Goal: Share content: Share content

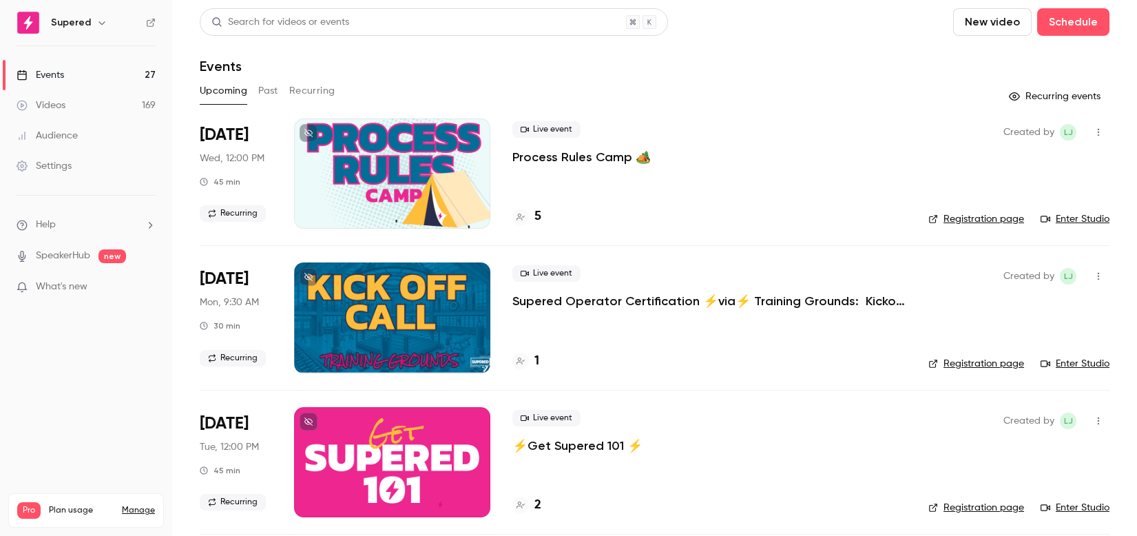
click at [275, 90] on button "Past" at bounding box center [268, 91] width 20 height 22
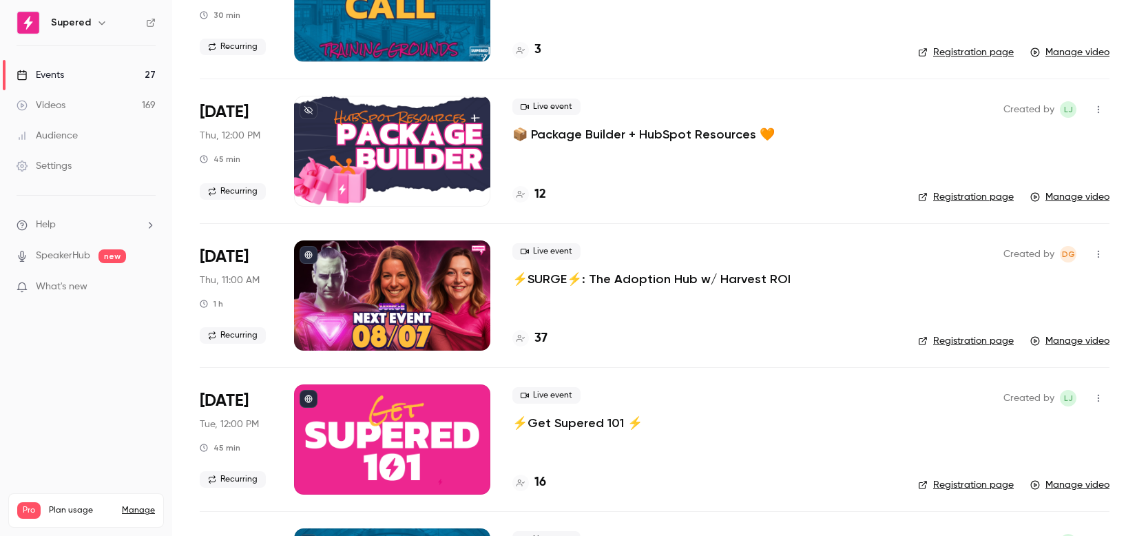
scroll to position [186, 0]
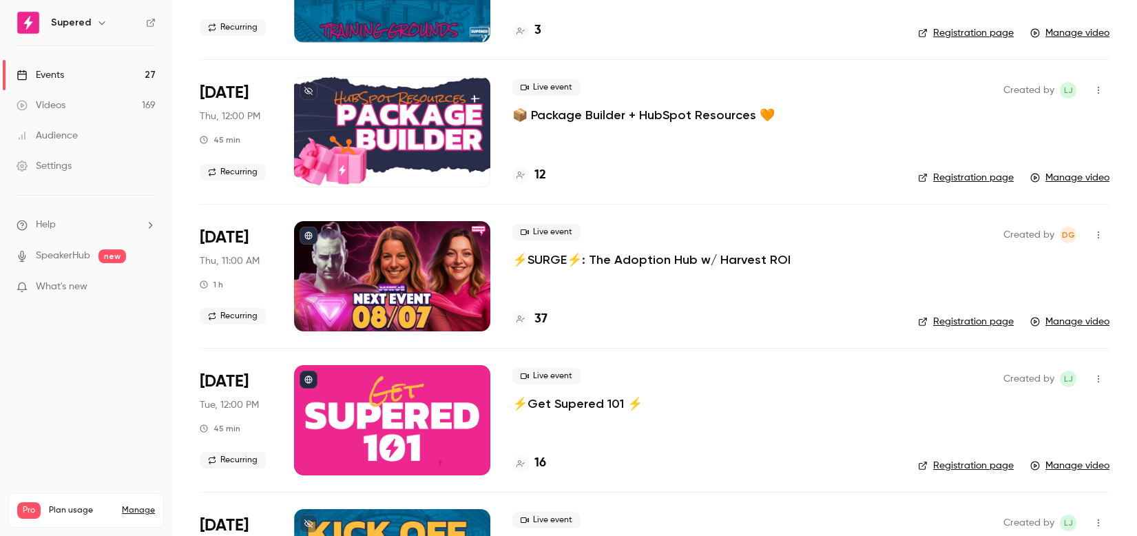
click at [421, 259] on div at bounding box center [392, 276] width 196 height 110
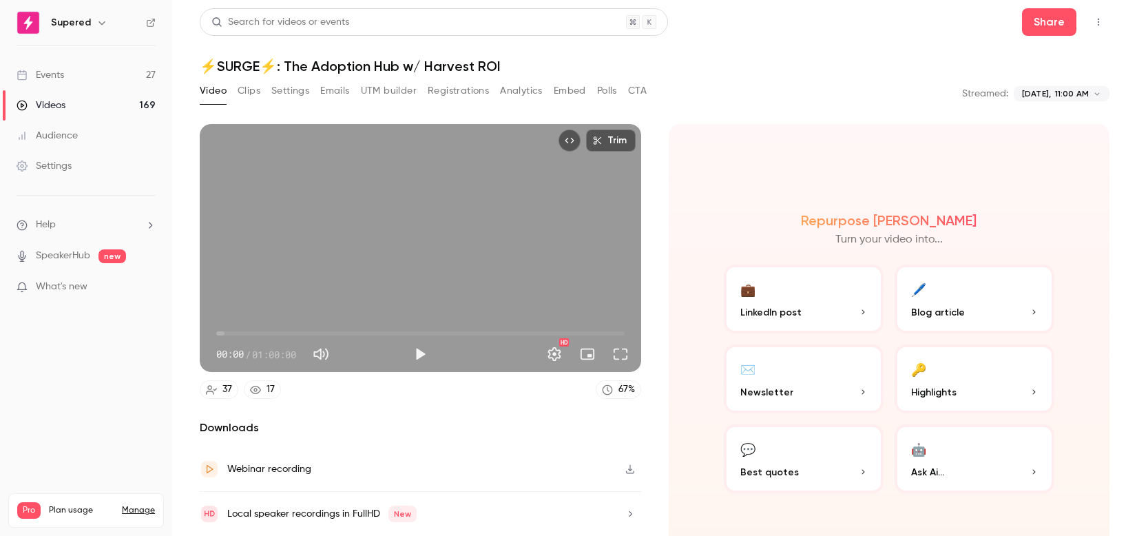
scroll to position [45, 0]
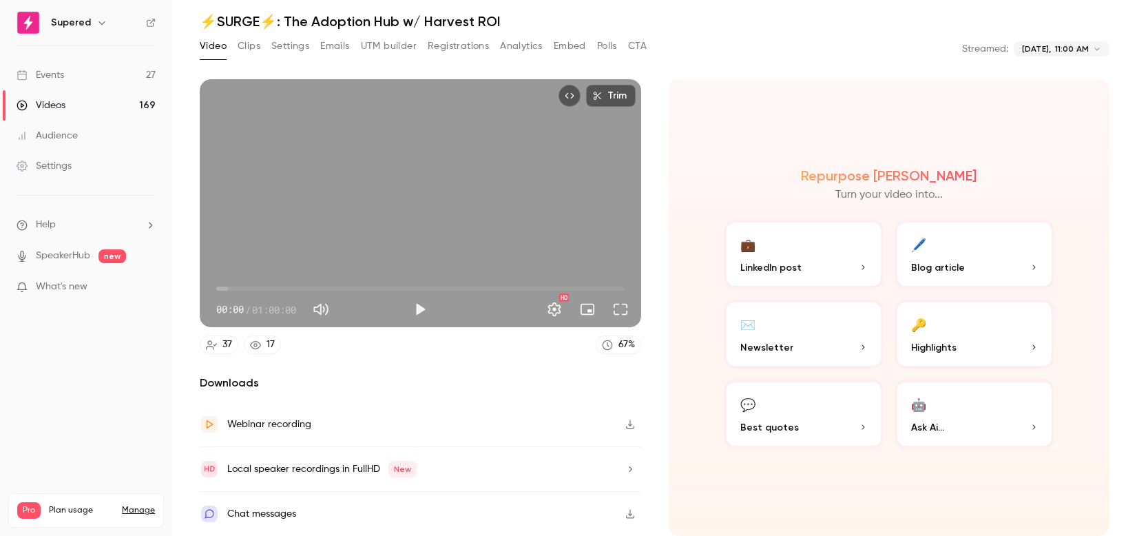
click at [632, 421] on icon "button" at bounding box center [630, 424] width 11 height 10
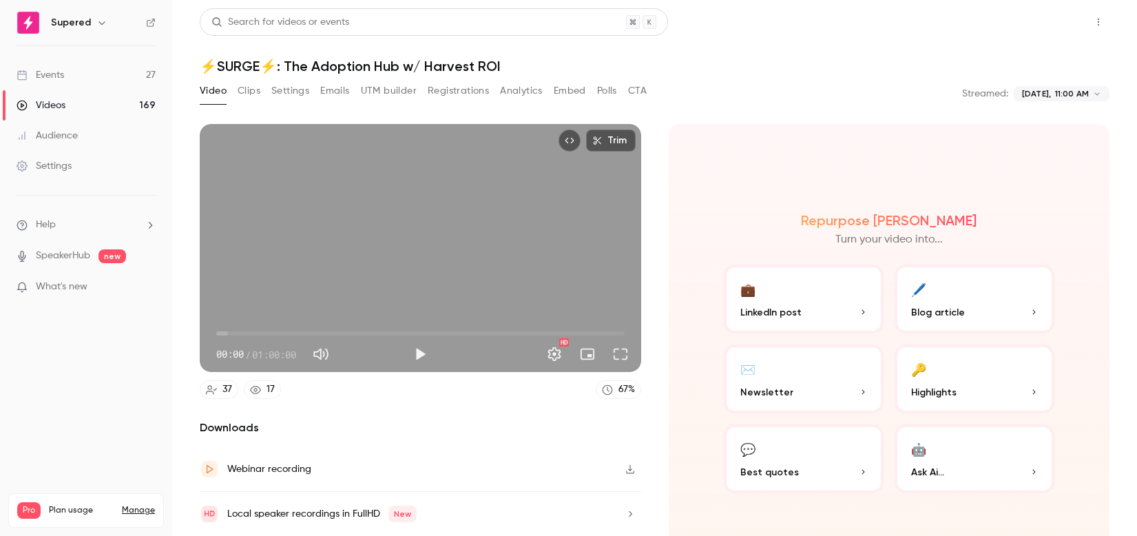
click at [1061, 13] on button "Share" at bounding box center [1049, 22] width 54 height 28
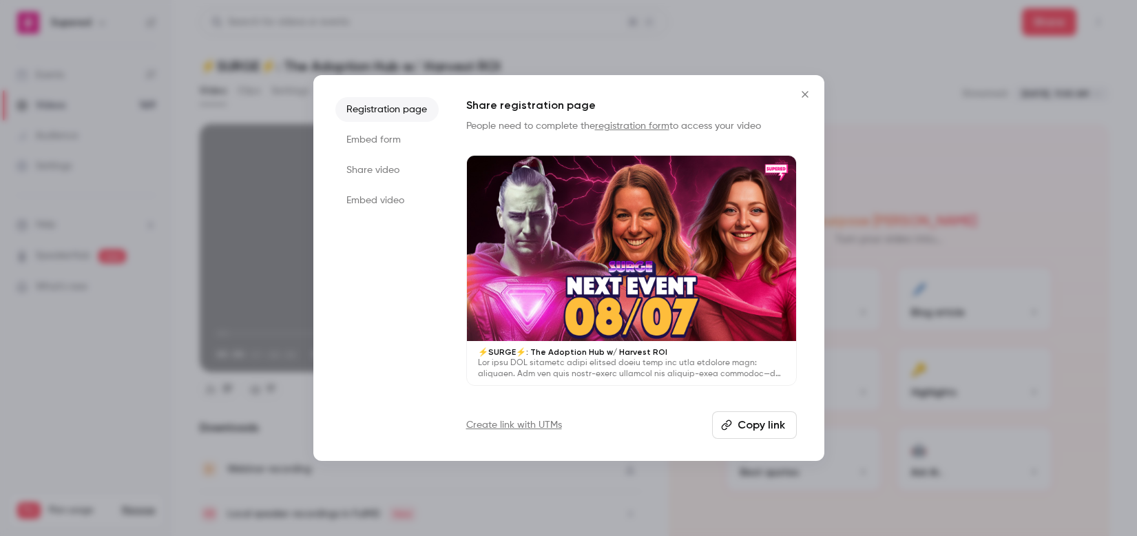
click at [384, 171] on li "Share video" at bounding box center [386, 170] width 103 height 25
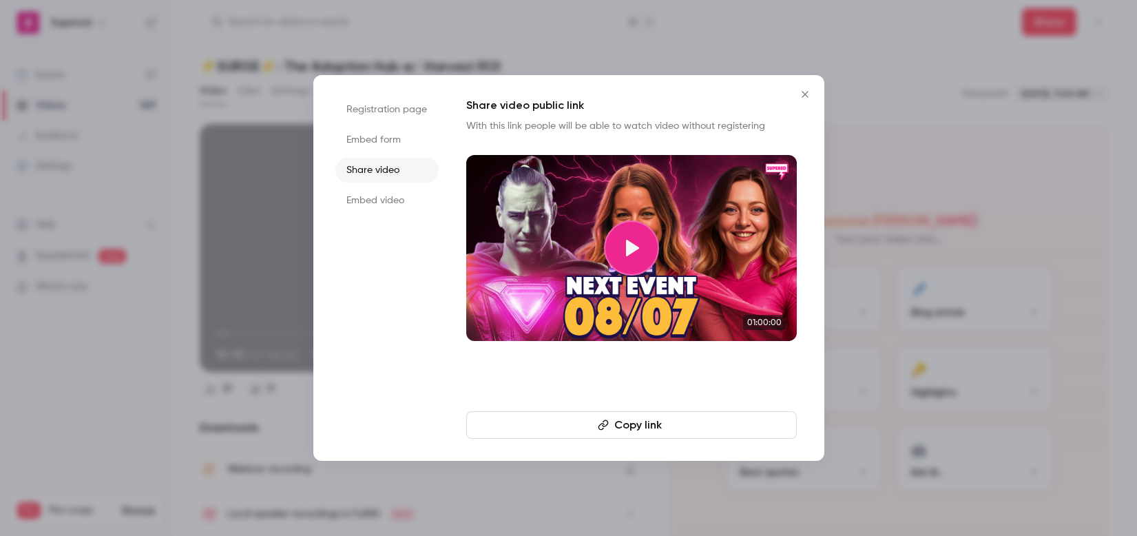
click at [632, 251] on icon at bounding box center [632, 248] width 13 height 17
click at [644, 421] on button "Copy link" at bounding box center [631, 425] width 331 height 28
click at [632, 256] on icon at bounding box center [631, 248] width 22 height 22
click at [808, 91] on icon "Close" at bounding box center [805, 94] width 17 height 11
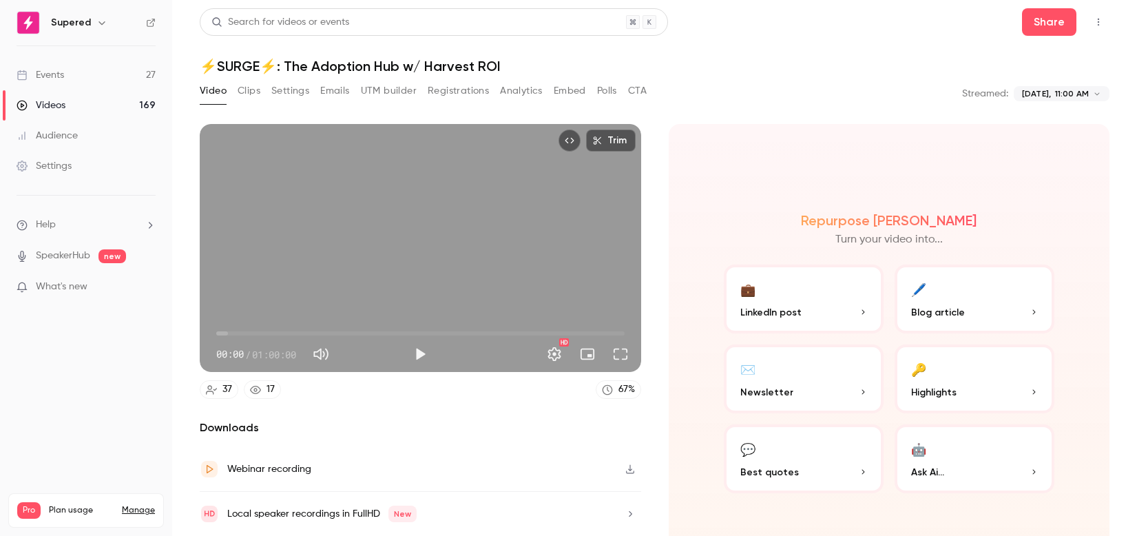
drag, startPoint x: 236, startPoint y: 85, endPoint x: 247, endPoint y: 85, distance: 11.7
click at [238, 85] on div "Video Clips Settings Emails UTM builder Registrations Analytics Embed Polls CTA" at bounding box center [423, 91] width 447 height 22
click at [248, 85] on button "Clips" at bounding box center [249, 91] width 23 height 22
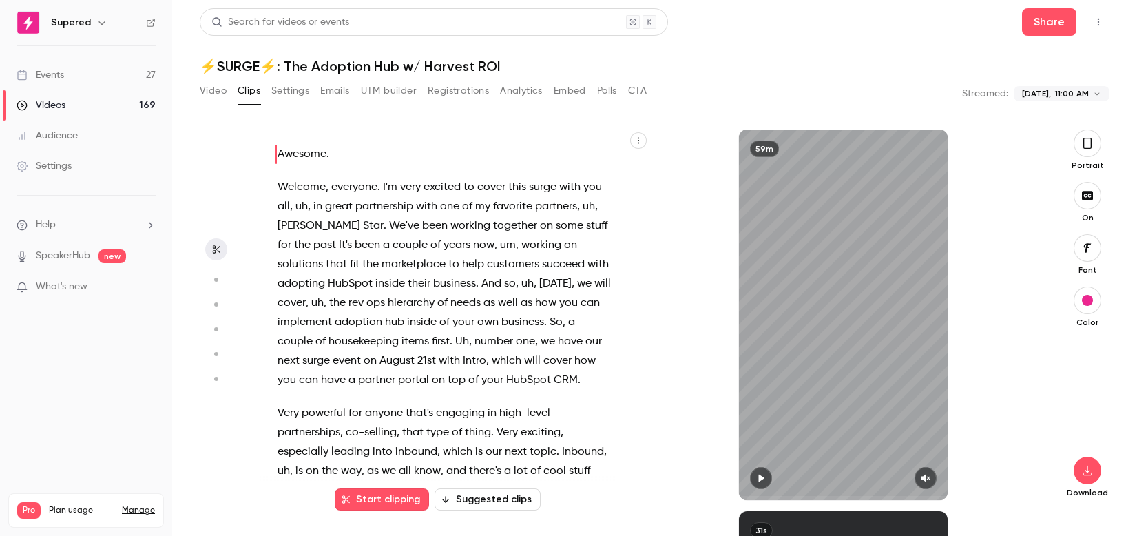
click at [503, 501] on button "Suggested clips" at bounding box center [488, 499] width 106 height 22
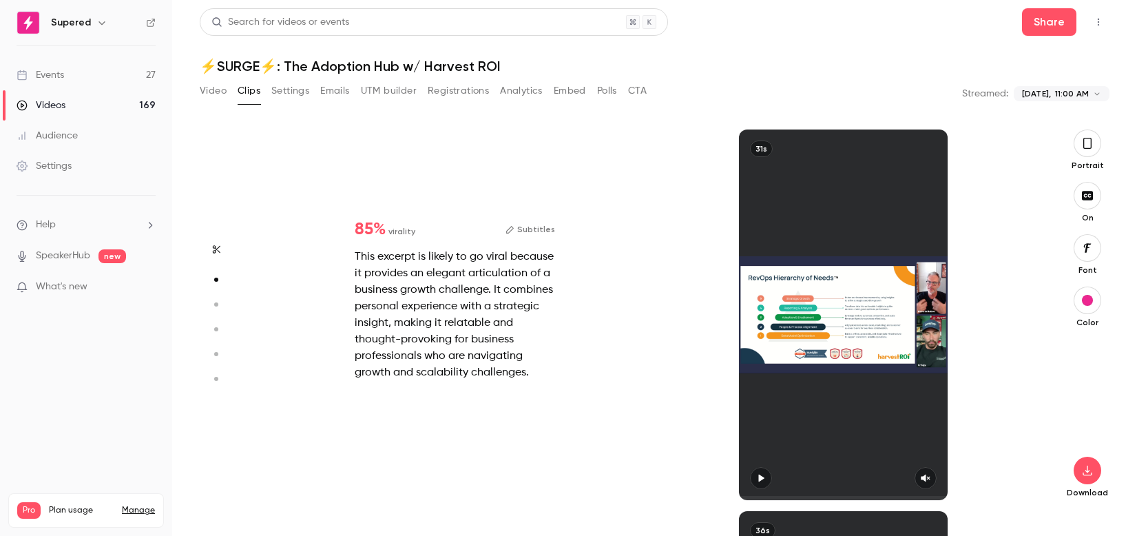
scroll to position [382, 0]
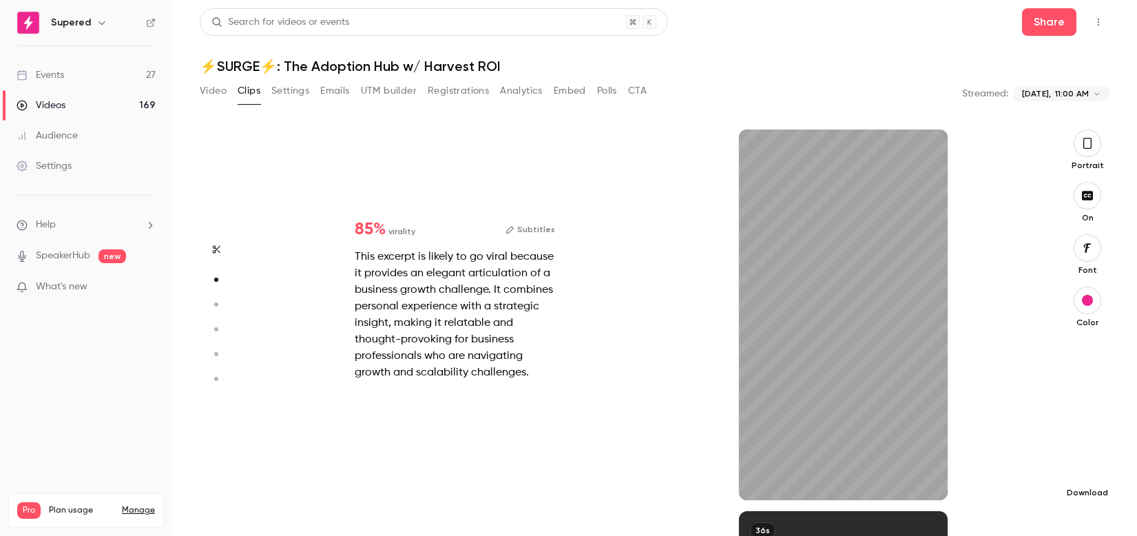
click at [1090, 476] on button "button" at bounding box center [1088, 471] width 28 height 28
click at [755, 477] on icon "button" at bounding box center [760, 478] width 11 height 10
click at [929, 471] on button "button" at bounding box center [926, 478] width 22 height 22
type input "*"
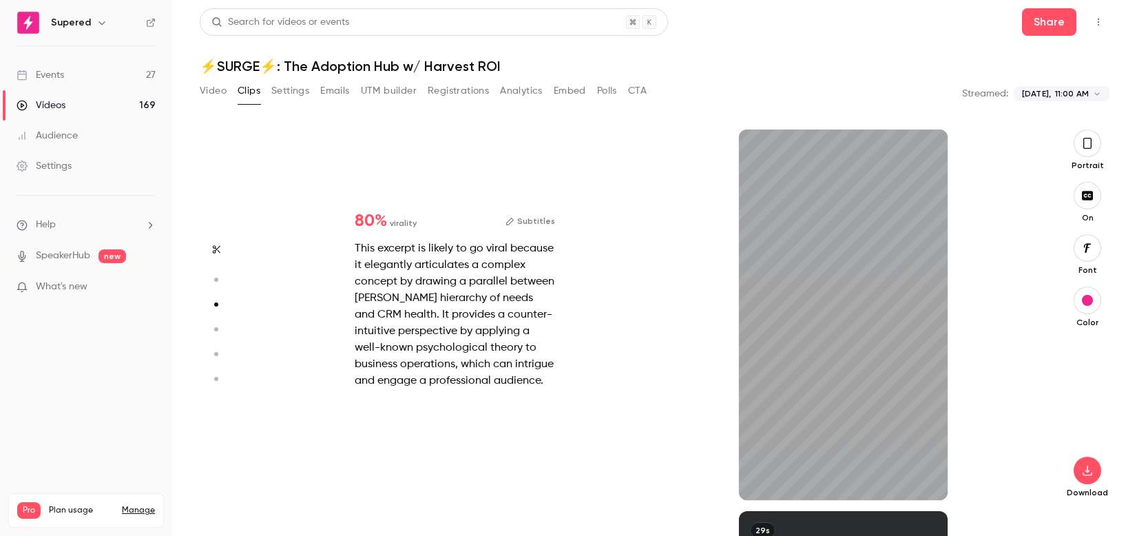
scroll to position [763, 0]
drag, startPoint x: 928, startPoint y: 477, endPoint x: 979, endPoint y: 448, distance: 58.0
click at [929, 477] on icon "button" at bounding box center [925, 478] width 9 height 8
click at [859, 304] on div "36s" at bounding box center [843, 314] width 209 height 370
type input "*"
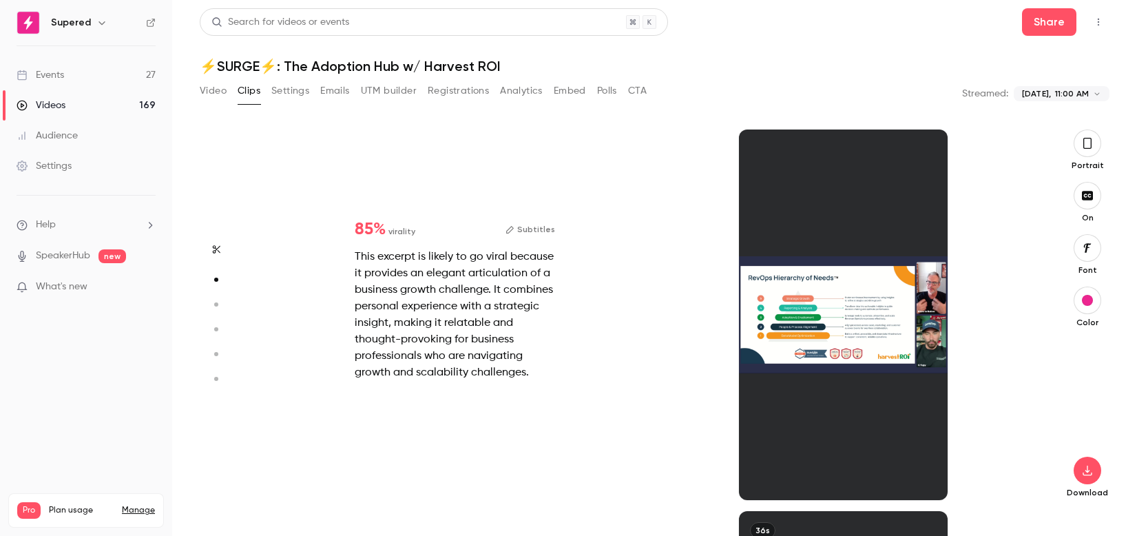
scroll to position [382, 0]
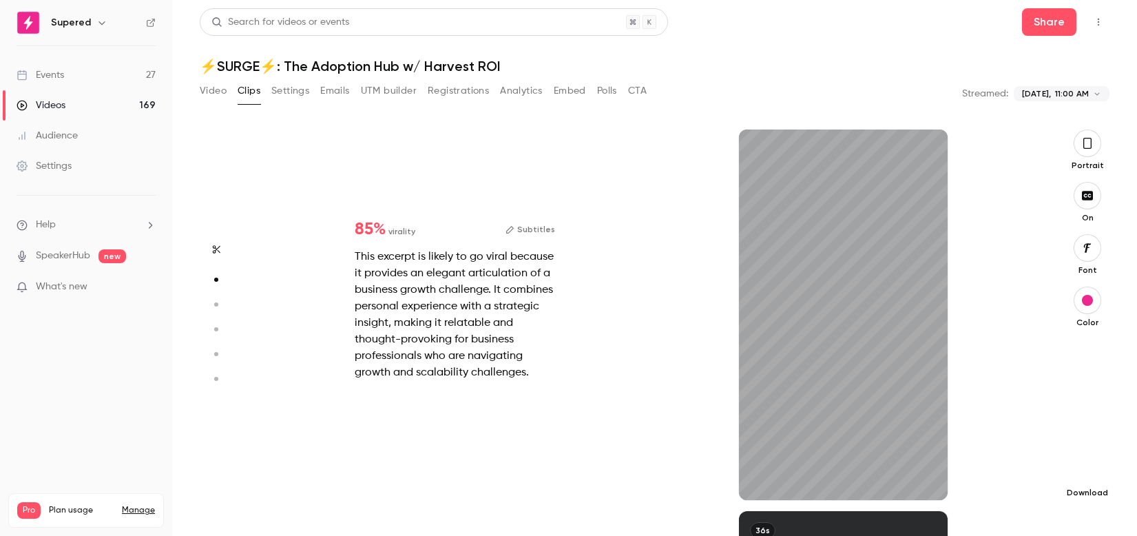
click at [1081, 470] on icon "button" at bounding box center [1087, 470] width 17 height 11
type input "****"
click at [330, 92] on button "Emails" at bounding box center [334, 91] width 29 height 22
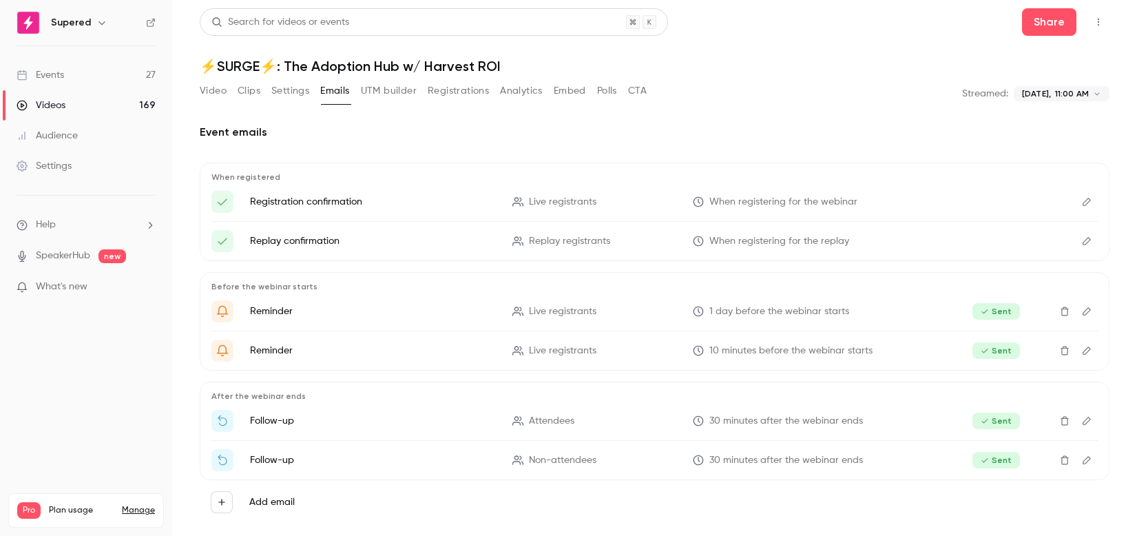
scroll to position [16, 0]
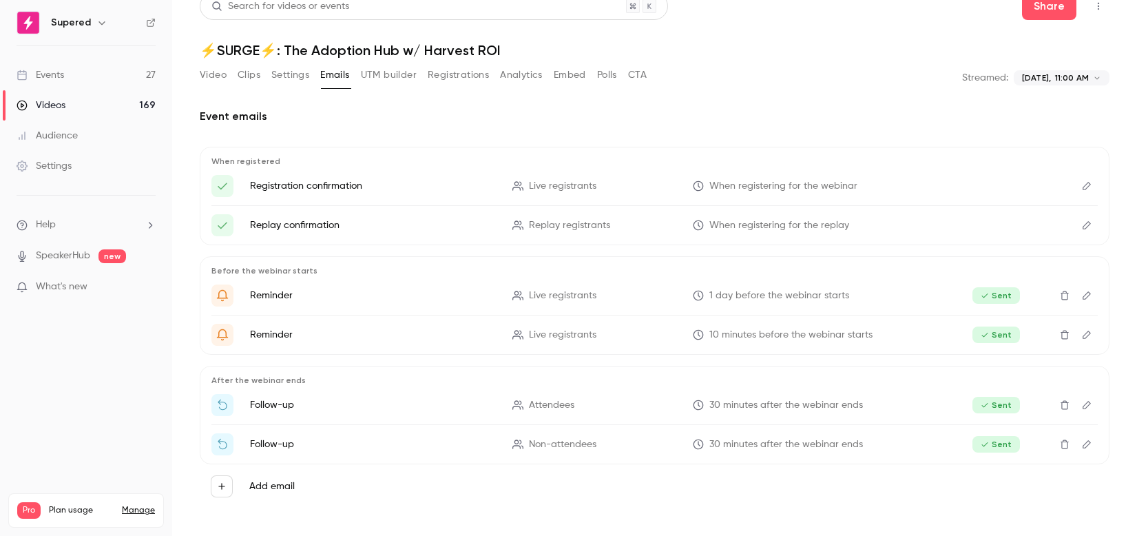
click at [382, 67] on button "UTM builder" at bounding box center [389, 75] width 56 height 22
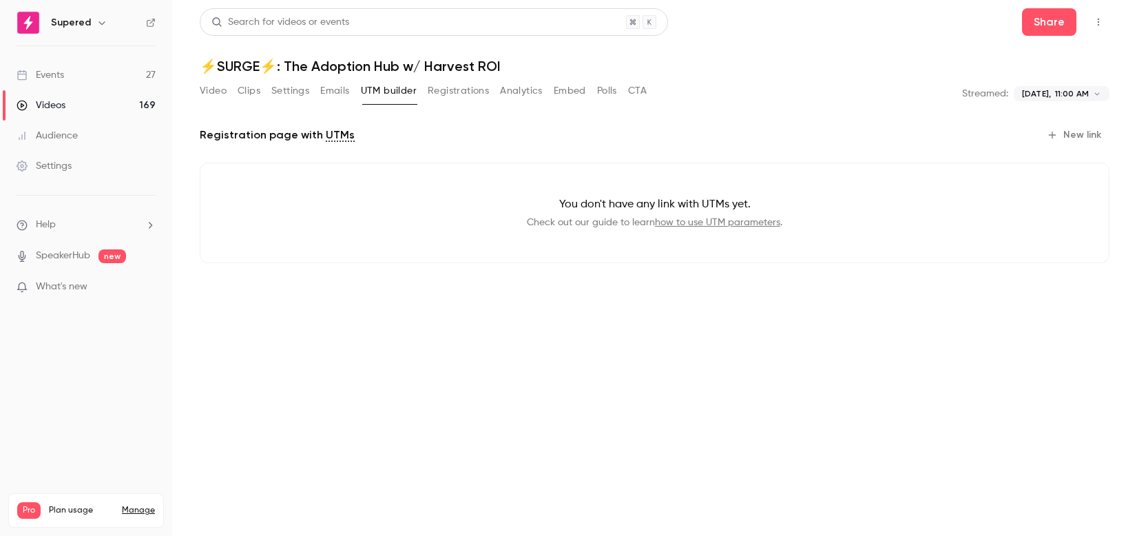
click at [459, 91] on button "Registrations" at bounding box center [458, 91] width 61 height 22
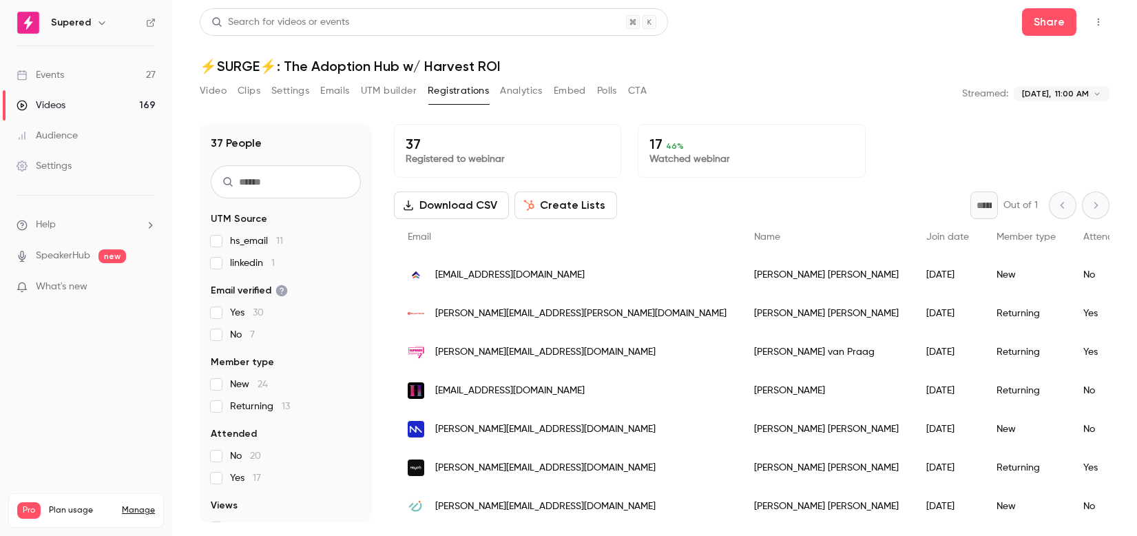
click at [525, 90] on button "Analytics" at bounding box center [521, 91] width 43 height 22
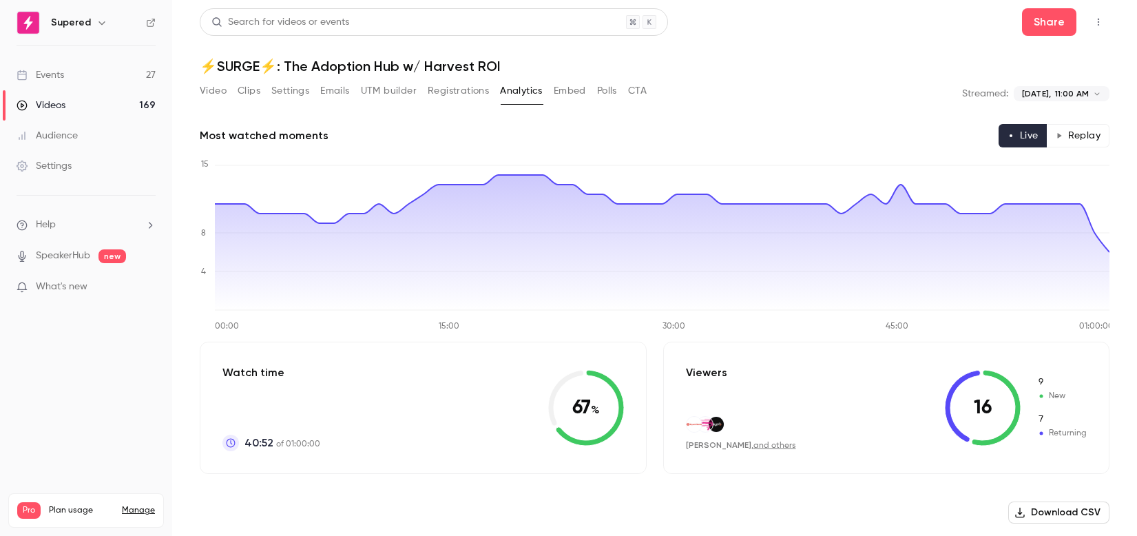
click at [570, 97] on button "Embed" at bounding box center [570, 91] width 32 height 22
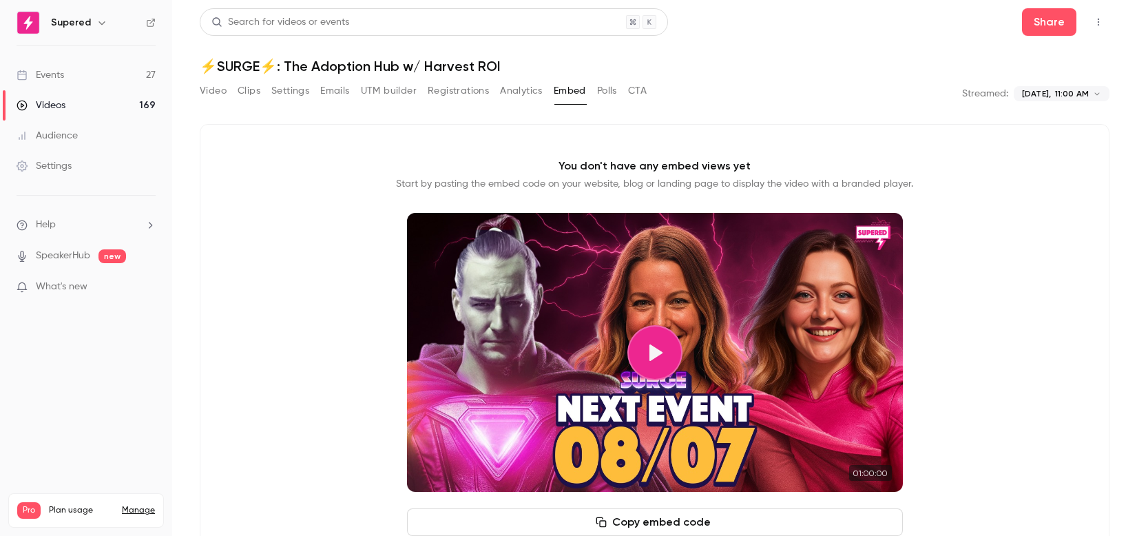
click at [608, 82] on button "Polls" at bounding box center [607, 91] width 20 height 22
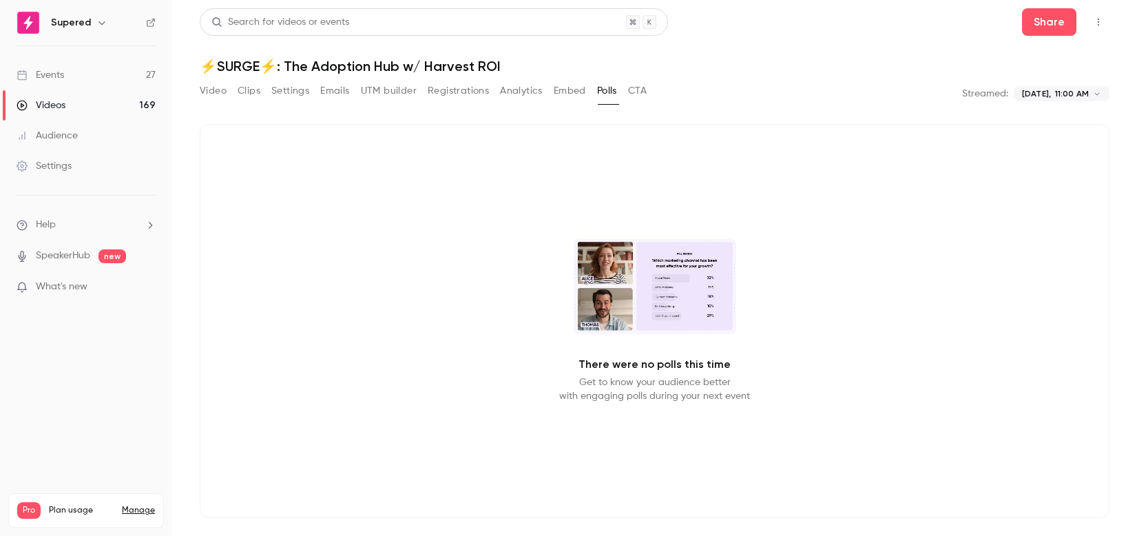
click at [644, 94] on button "CTA" at bounding box center [637, 91] width 19 height 22
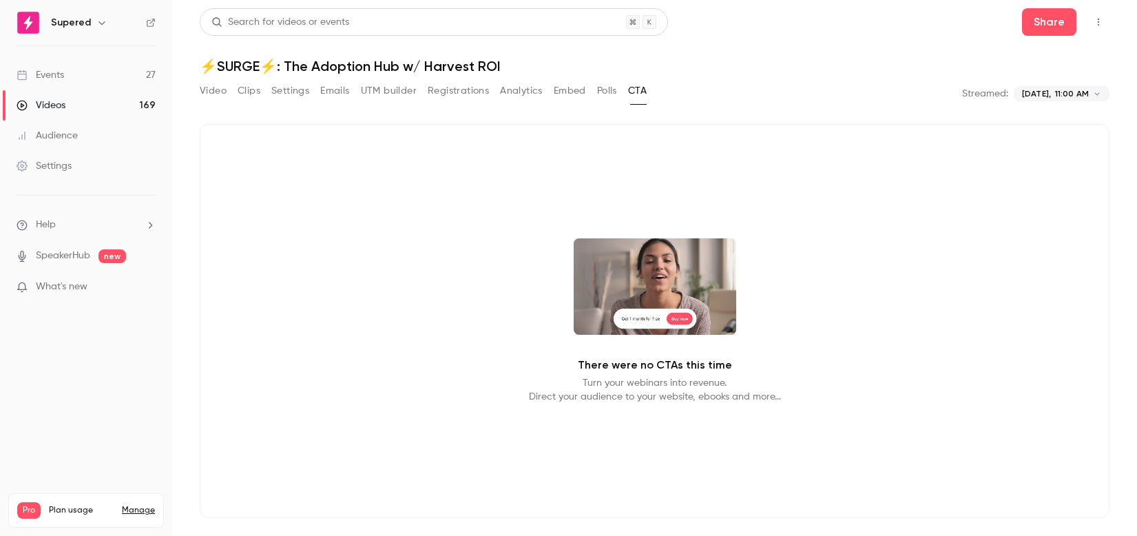
click at [335, 90] on button "Emails" at bounding box center [334, 91] width 29 height 22
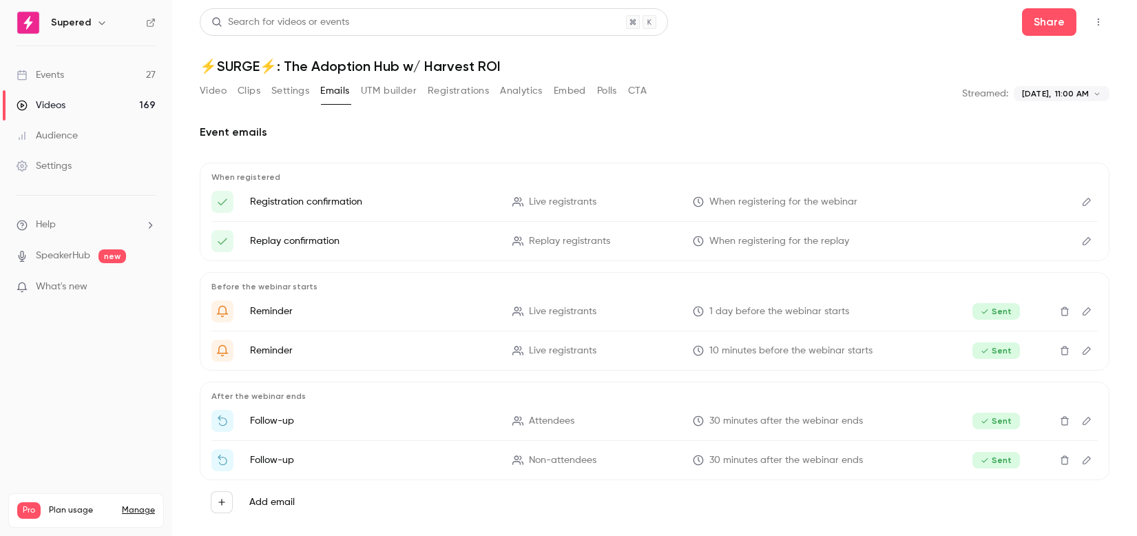
click at [299, 93] on button "Settings" at bounding box center [290, 91] width 38 height 22
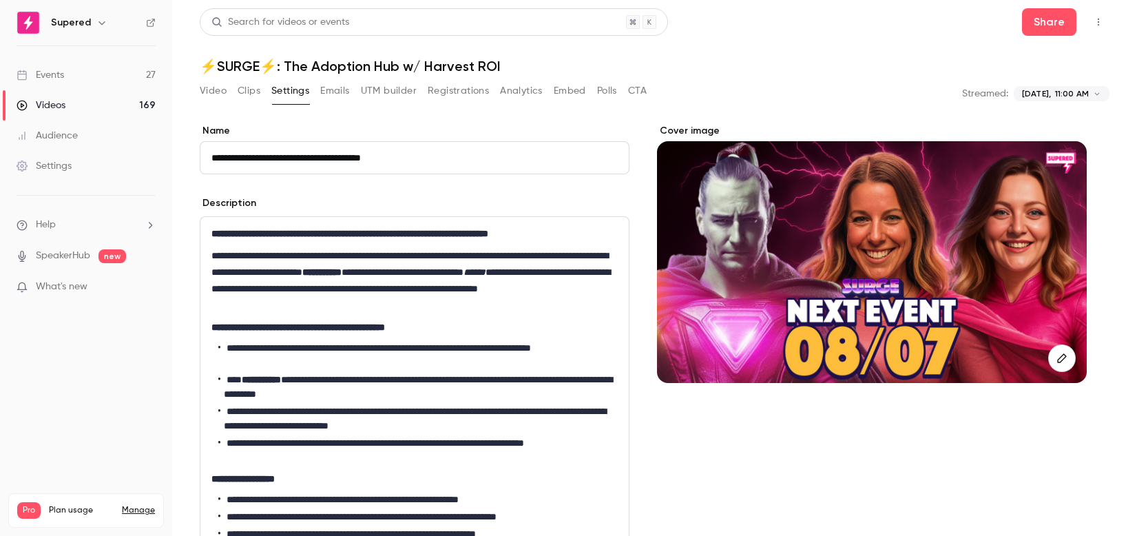
drag, startPoint x: 253, startPoint y: 94, endPoint x: 221, endPoint y: 93, distance: 32.4
click at [253, 94] on button "Clips" at bounding box center [249, 91] width 23 height 22
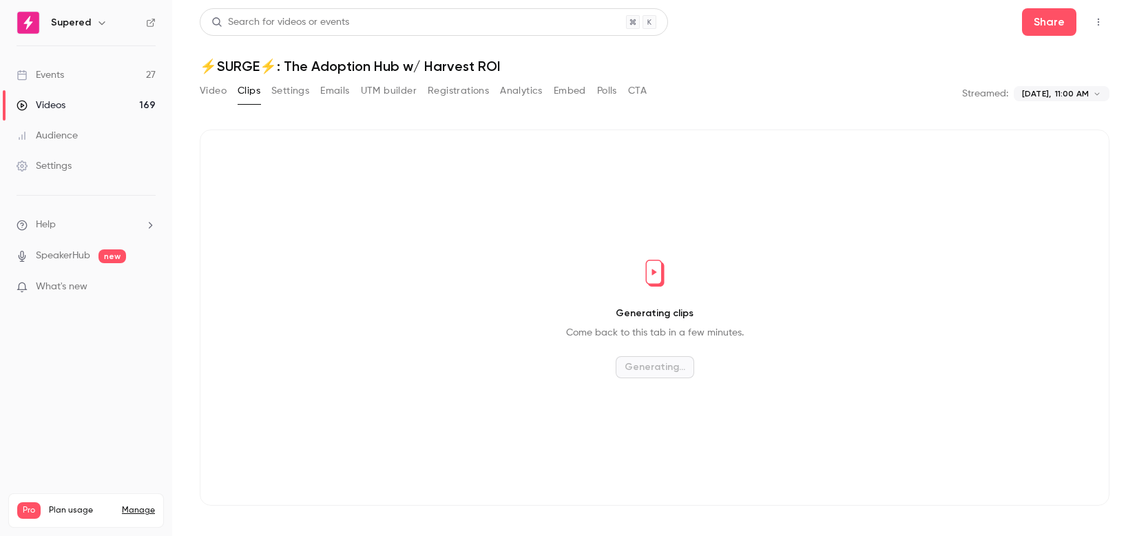
click at [203, 91] on button "Video" at bounding box center [213, 91] width 27 height 22
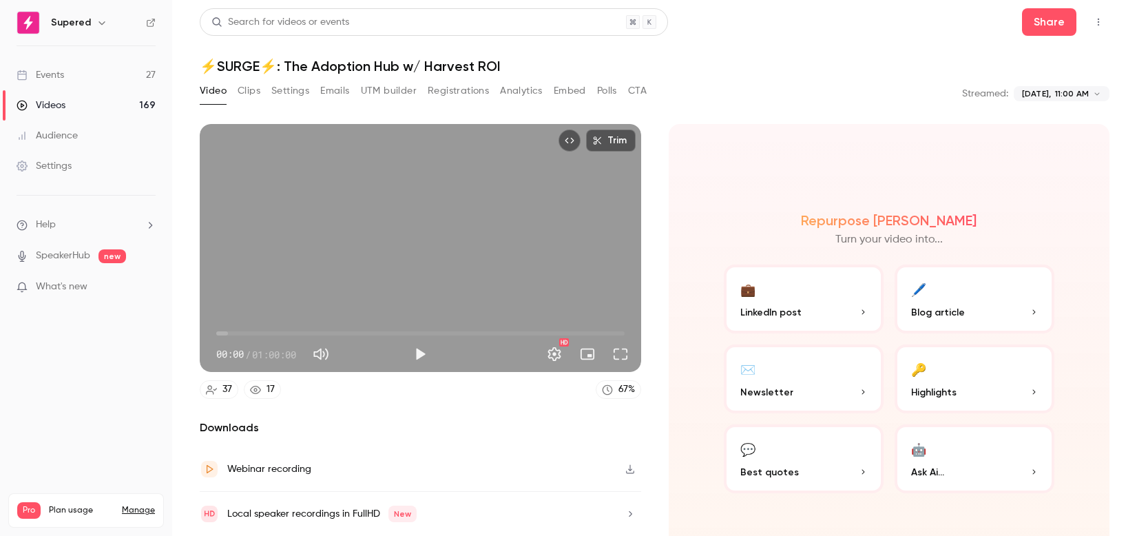
scroll to position [45, 0]
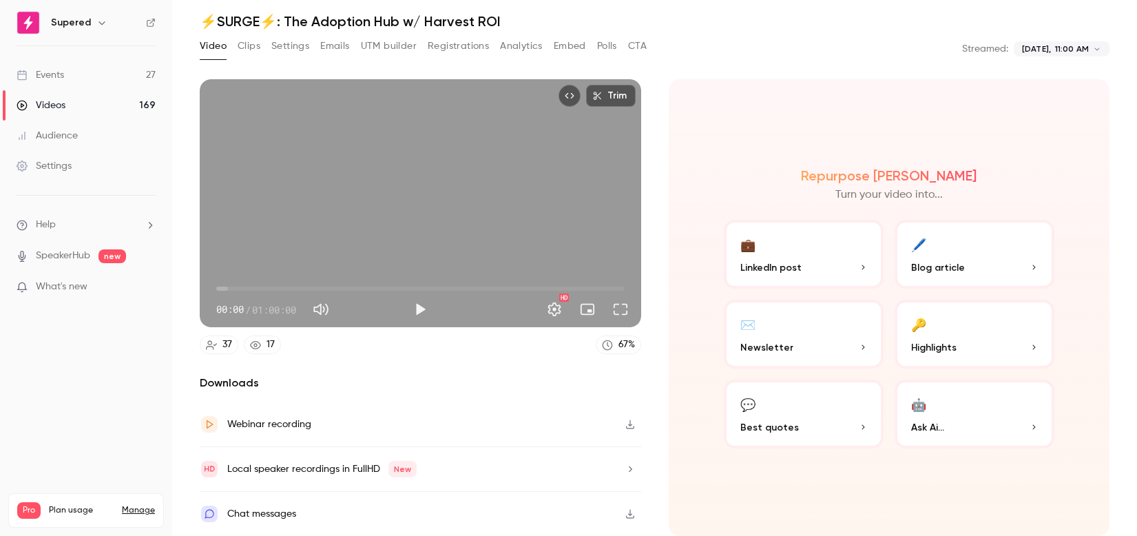
click at [992, 345] on p "Highlights" at bounding box center [974, 347] width 127 height 14
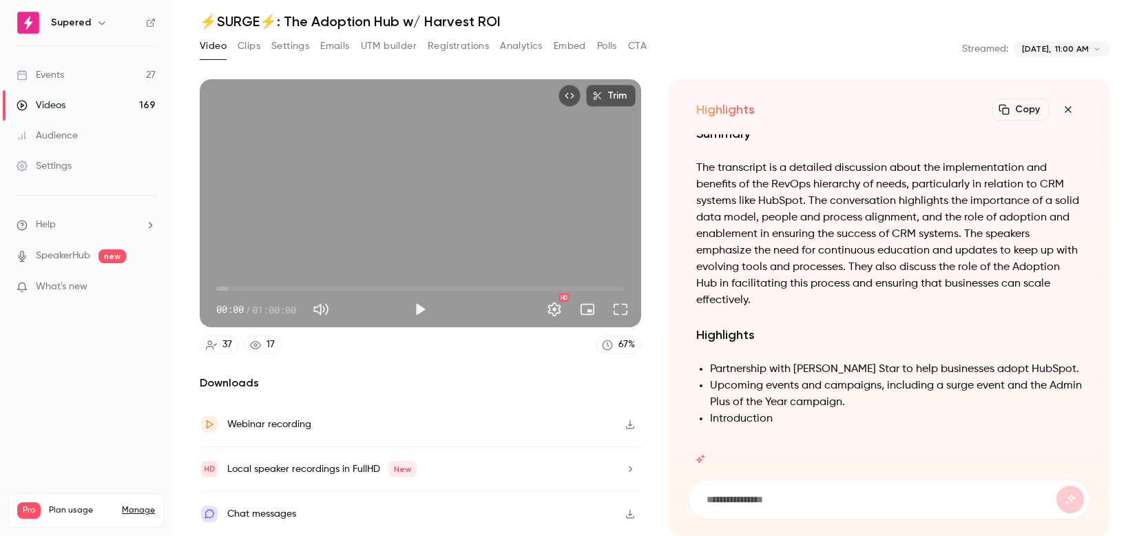
click at [1064, 110] on icon "button" at bounding box center [1068, 109] width 17 height 11
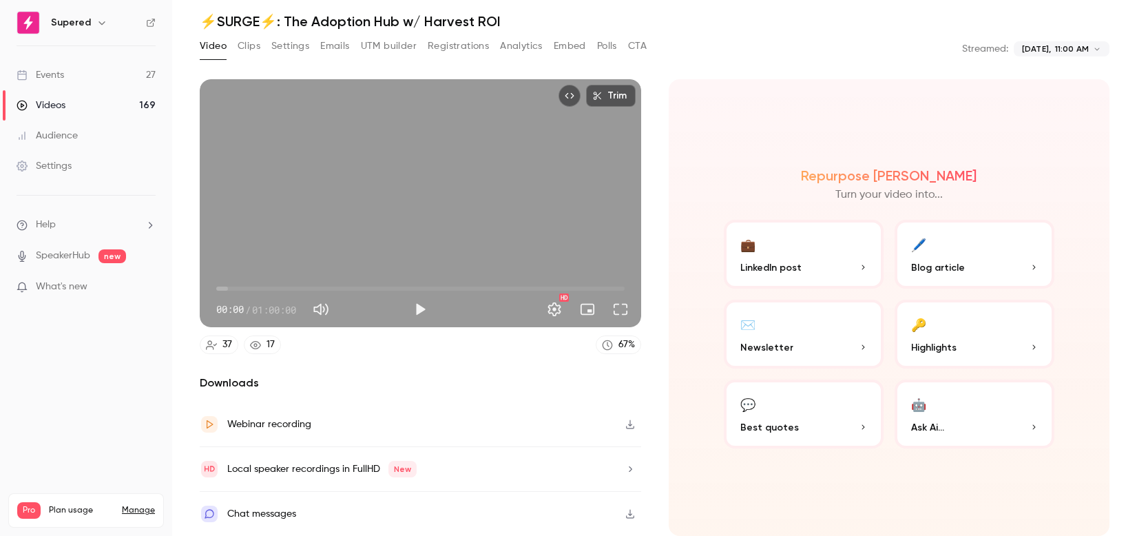
click at [820, 252] on button "💼 LinkedIn post" at bounding box center [804, 254] width 160 height 69
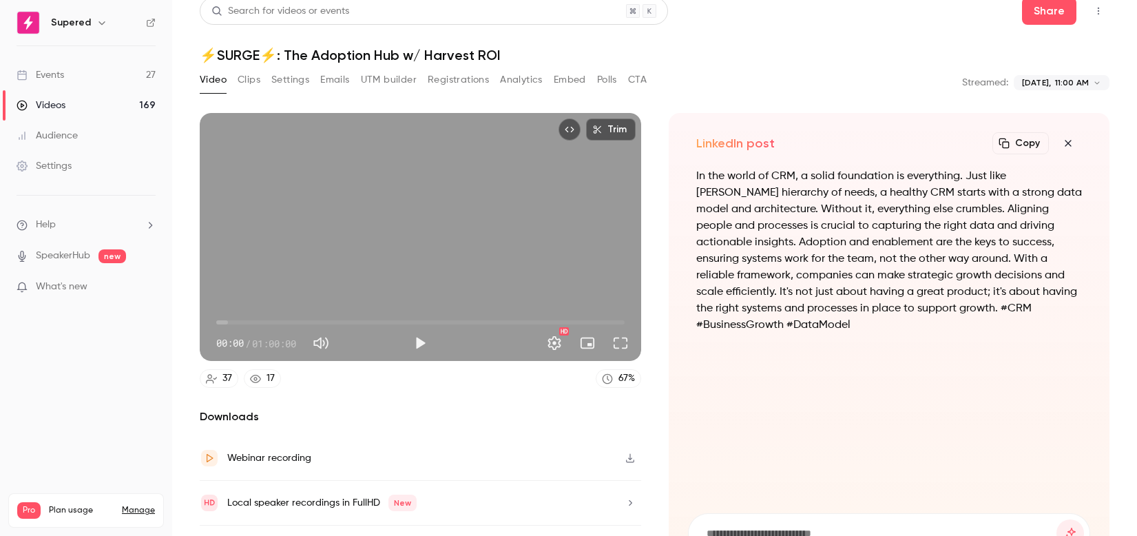
scroll to position [0, 0]
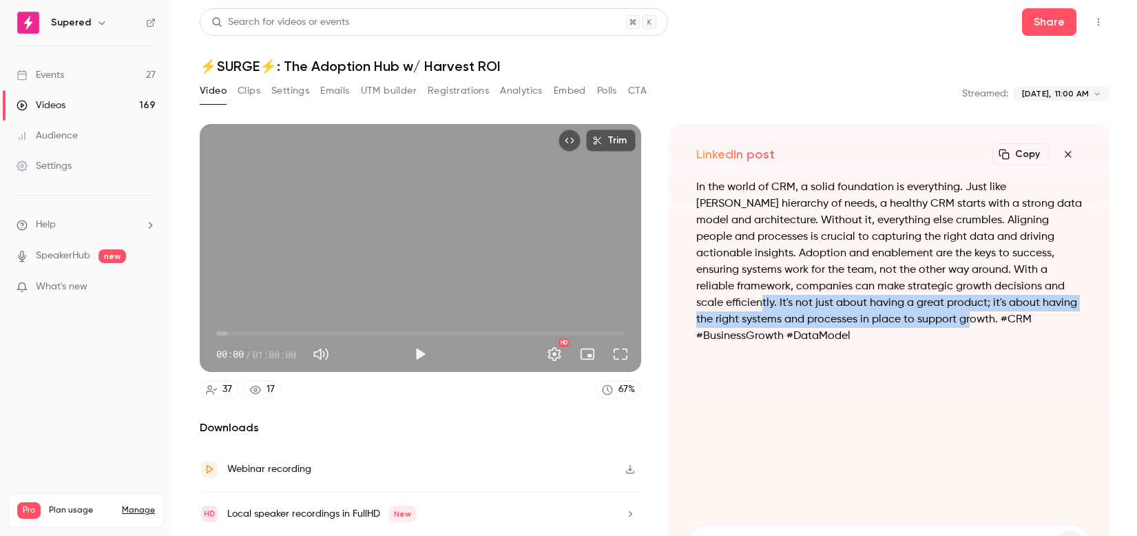
drag, startPoint x: 749, startPoint y: 303, endPoint x: 978, endPoint y: 317, distance: 229.8
click at [978, 317] on p "In the world of CRM, a solid foundation is everything. Just like [PERSON_NAME] …" at bounding box center [889, 261] width 386 height 165
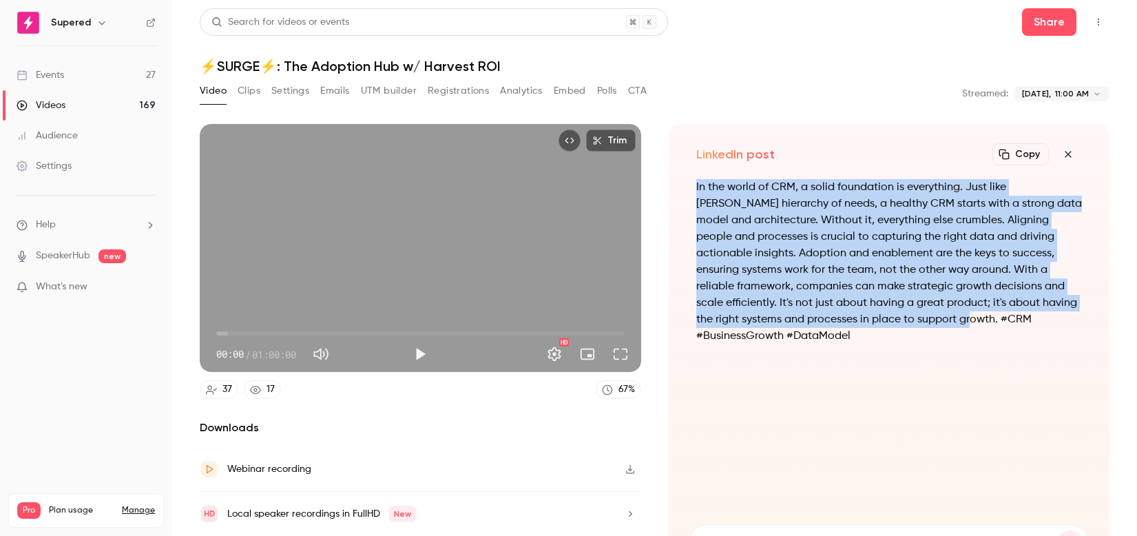
drag, startPoint x: 696, startPoint y: 188, endPoint x: 943, endPoint y: 304, distance: 273.0
click at [975, 314] on p "In the world of CRM, a solid foundation is everything. Just like [PERSON_NAME] …" at bounding box center [889, 261] width 386 height 165
copy p "In the world of CRM, a solid foundation is everything. Just like [PERSON_NAME] …"
click at [899, 298] on p "In the world of CRM, a solid foundation is everything. Just like [PERSON_NAME] …" at bounding box center [889, 261] width 386 height 165
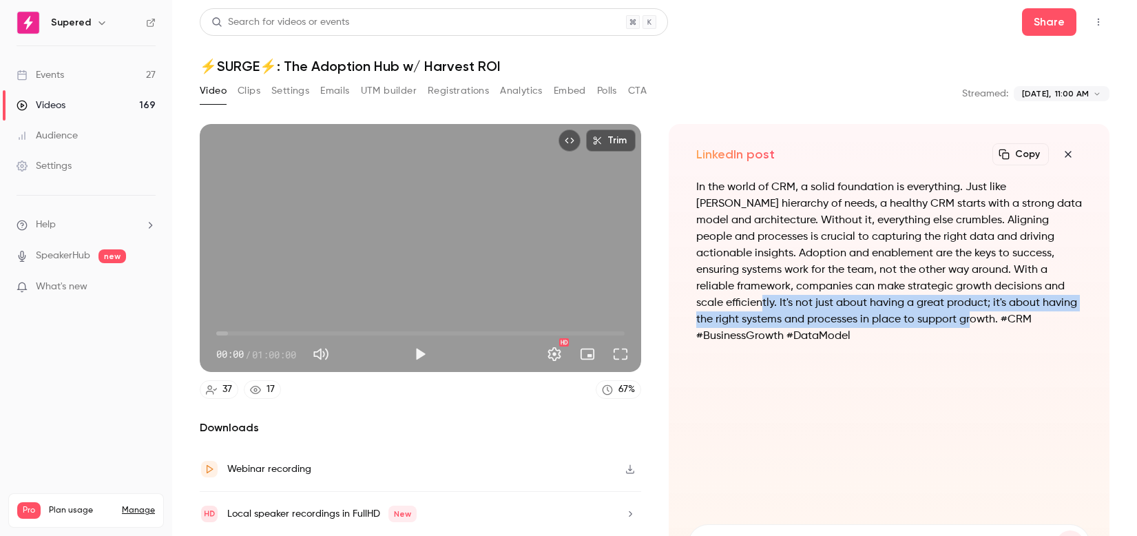
drag, startPoint x: 748, startPoint y: 303, endPoint x: 974, endPoint y: 320, distance: 226.5
click at [976, 320] on p "In the world of CRM, a solid foundation is everything. Just like [PERSON_NAME] …" at bounding box center [889, 261] width 386 height 165
copy p "It's not just about having a great product; it's about having the right systems…"
click at [412, 364] on button "Play" at bounding box center [420, 354] width 28 height 28
type input "***"
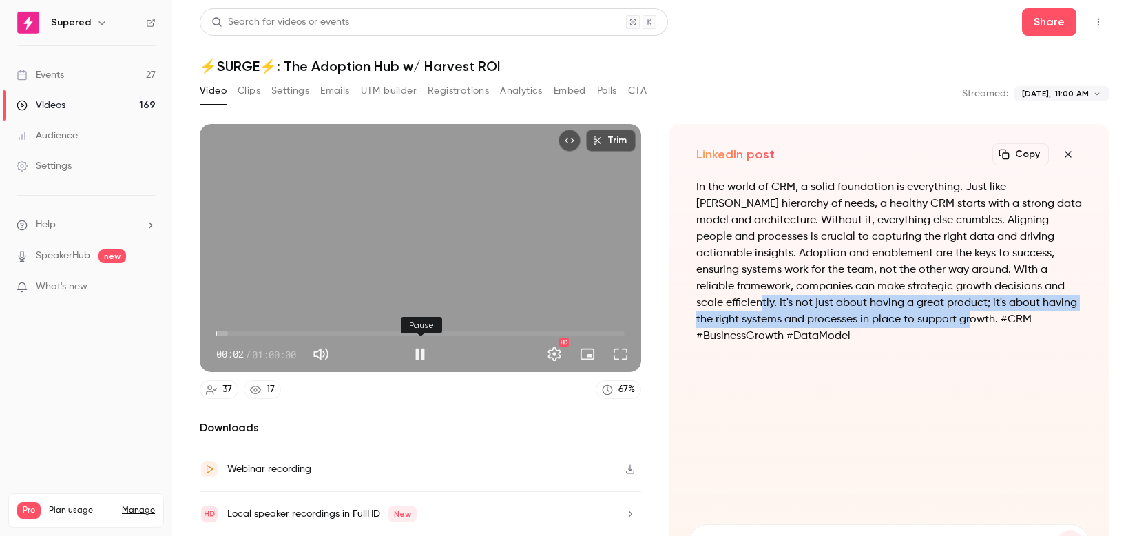
click at [421, 359] on button "Pause" at bounding box center [420, 354] width 28 height 28
click at [1056, 29] on button "Share" at bounding box center [1049, 22] width 54 height 28
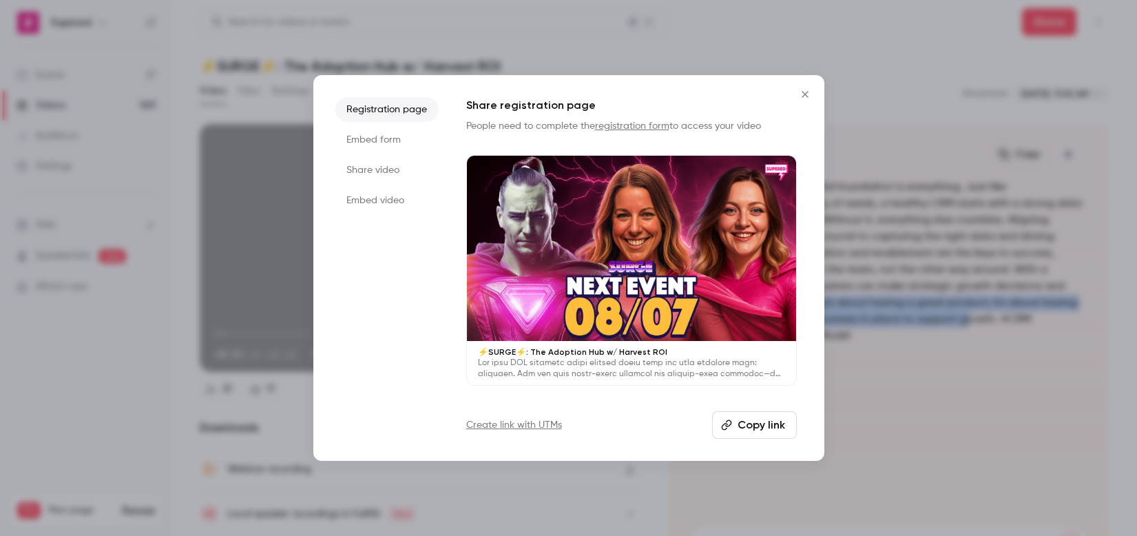
drag, startPoint x: 771, startPoint y: 423, endPoint x: 762, endPoint y: 422, distance: 9.0
click at [769, 423] on button "Copy link" at bounding box center [754, 425] width 85 height 28
click at [806, 87] on button "Close" at bounding box center [805, 95] width 28 height 28
